Goal: Navigation & Orientation: Find specific page/section

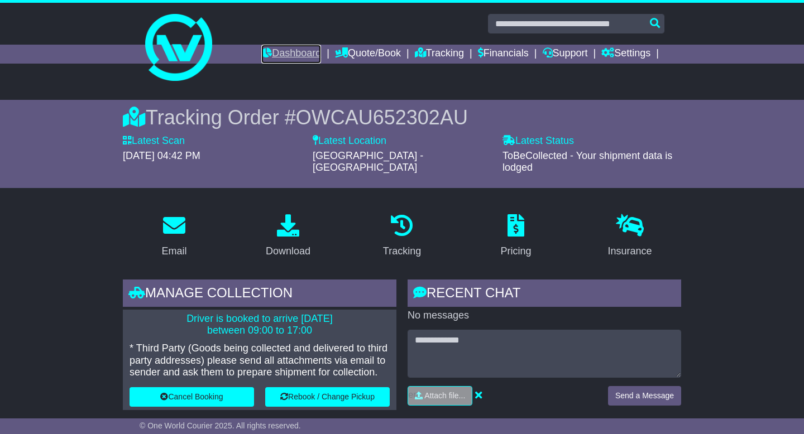
click at [280, 51] on link "Dashboard" at bounding box center [291, 54] width 60 height 19
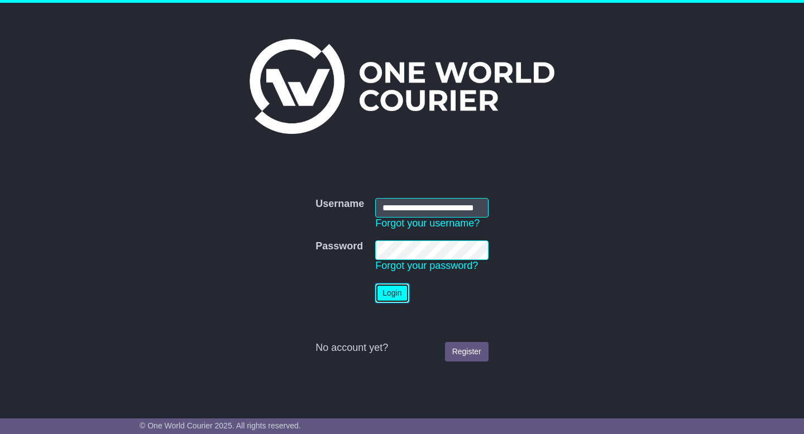
click at [386, 298] on button "Login" at bounding box center [392, 294] width 34 height 20
